Goal: Task Accomplishment & Management: Manage account settings

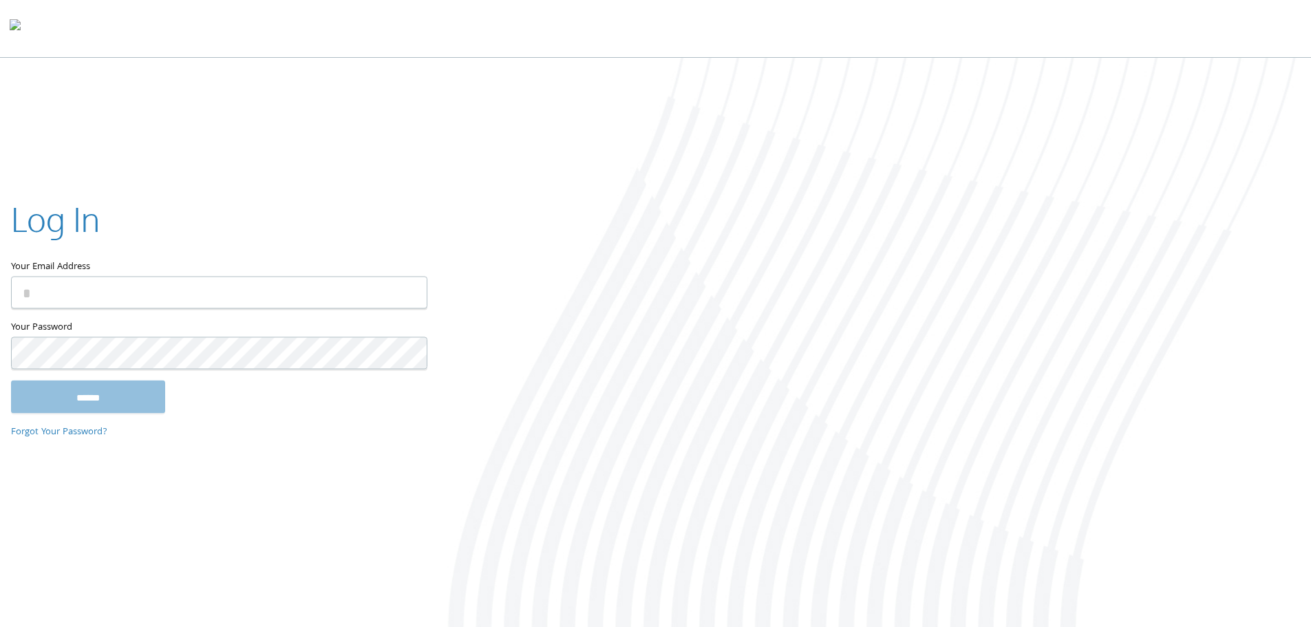
type input "**********"
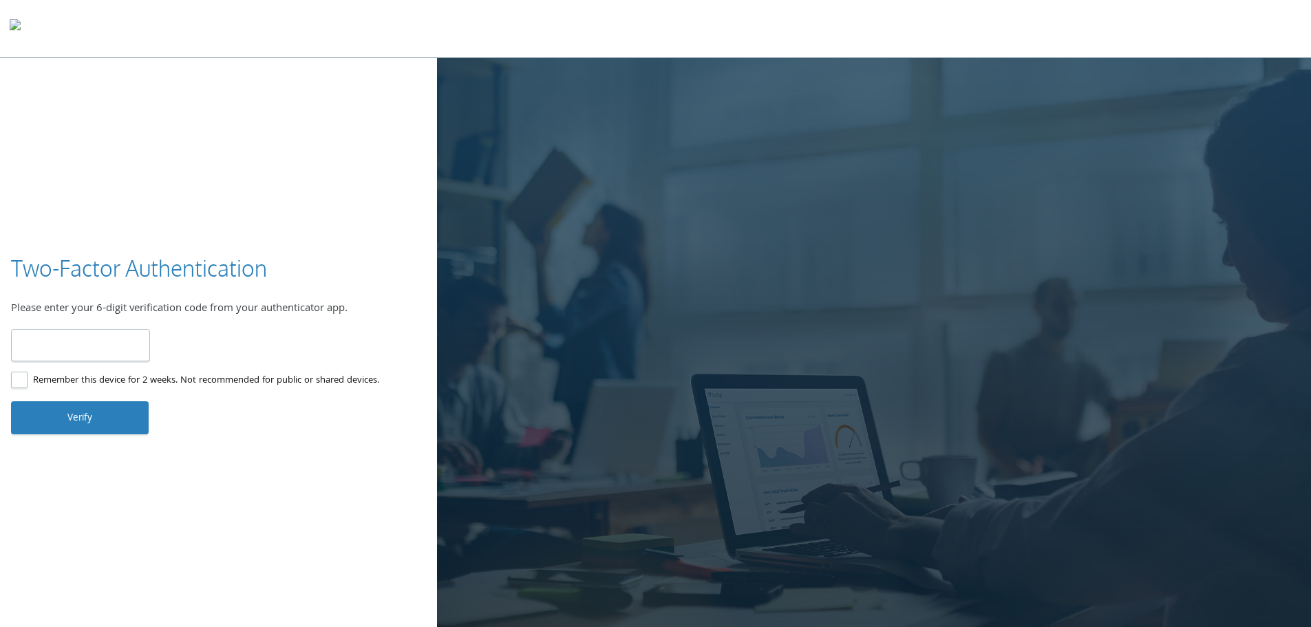
click at [65, 347] on input "number" at bounding box center [80, 345] width 139 height 32
click at [68, 343] on input "number" at bounding box center [80, 345] width 139 height 32
type input "******"
